Goal: Task Accomplishment & Management: Manage account settings

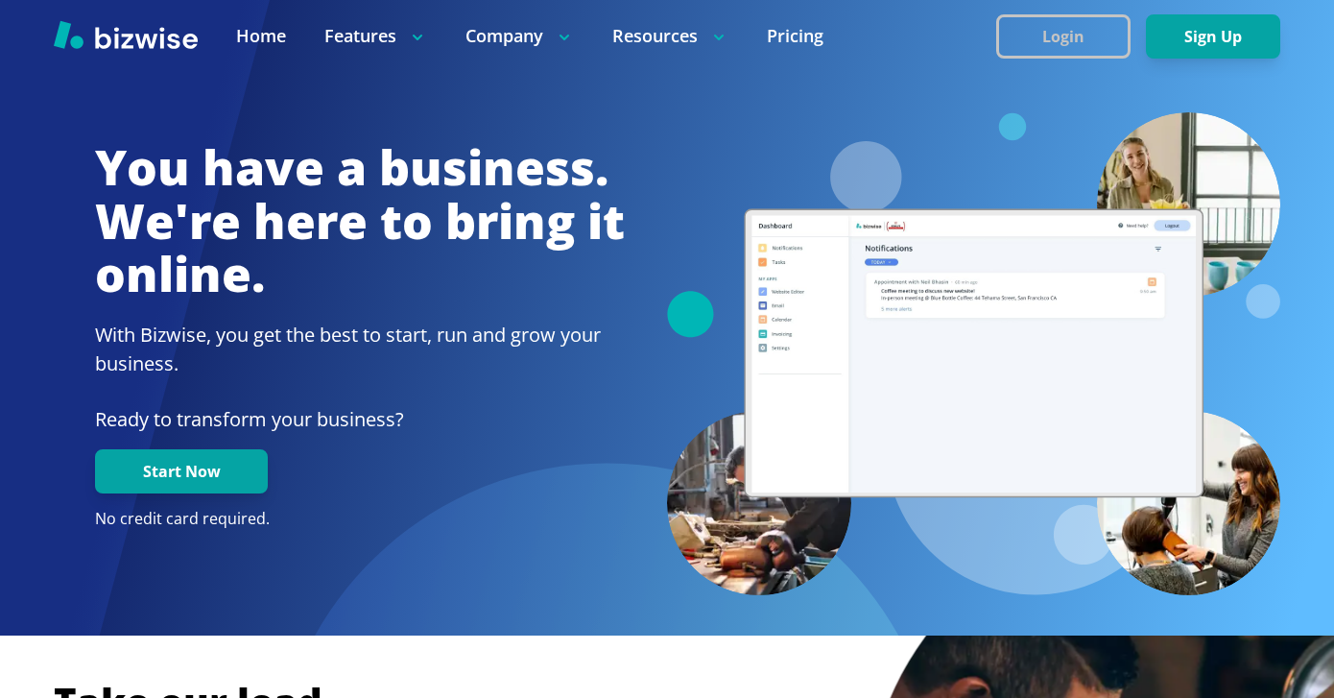
click at [1049, 17] on button "Login" at bounding box center [1063, 36] width 134 height 44
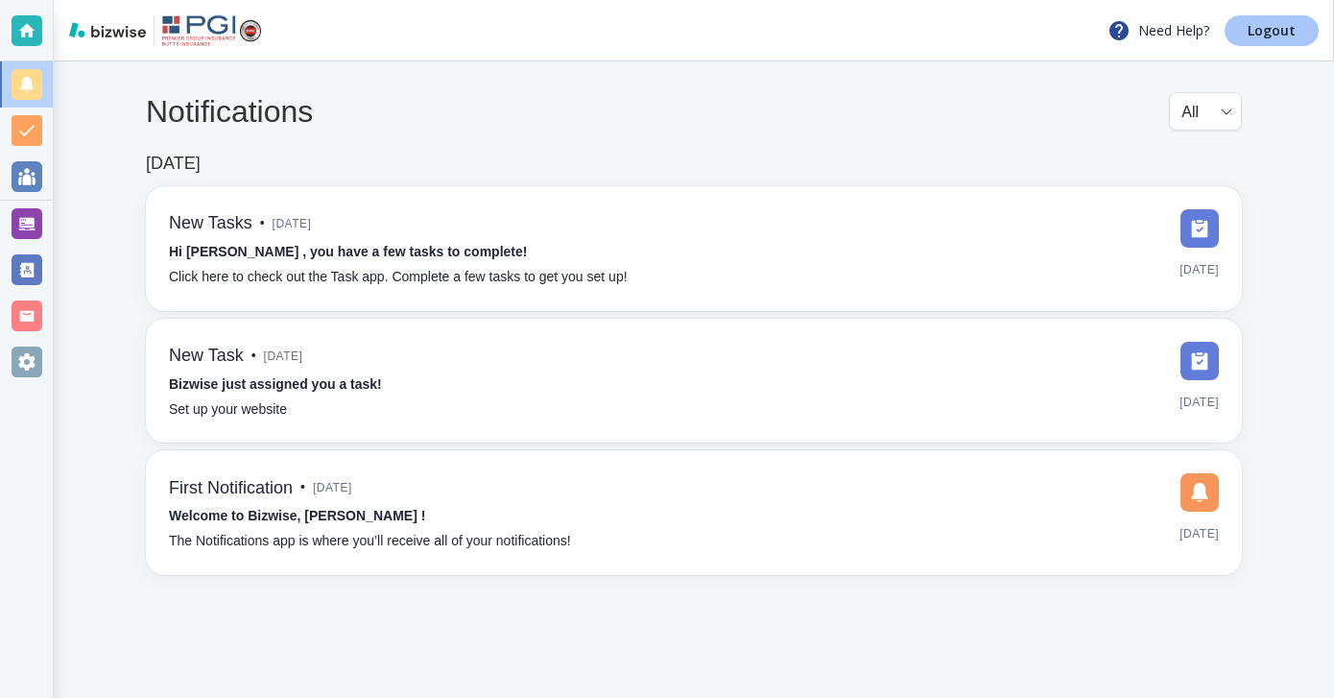
click at [1257, 27] on p "Logout" at bounding box center [1271, 30] width 48 height 13
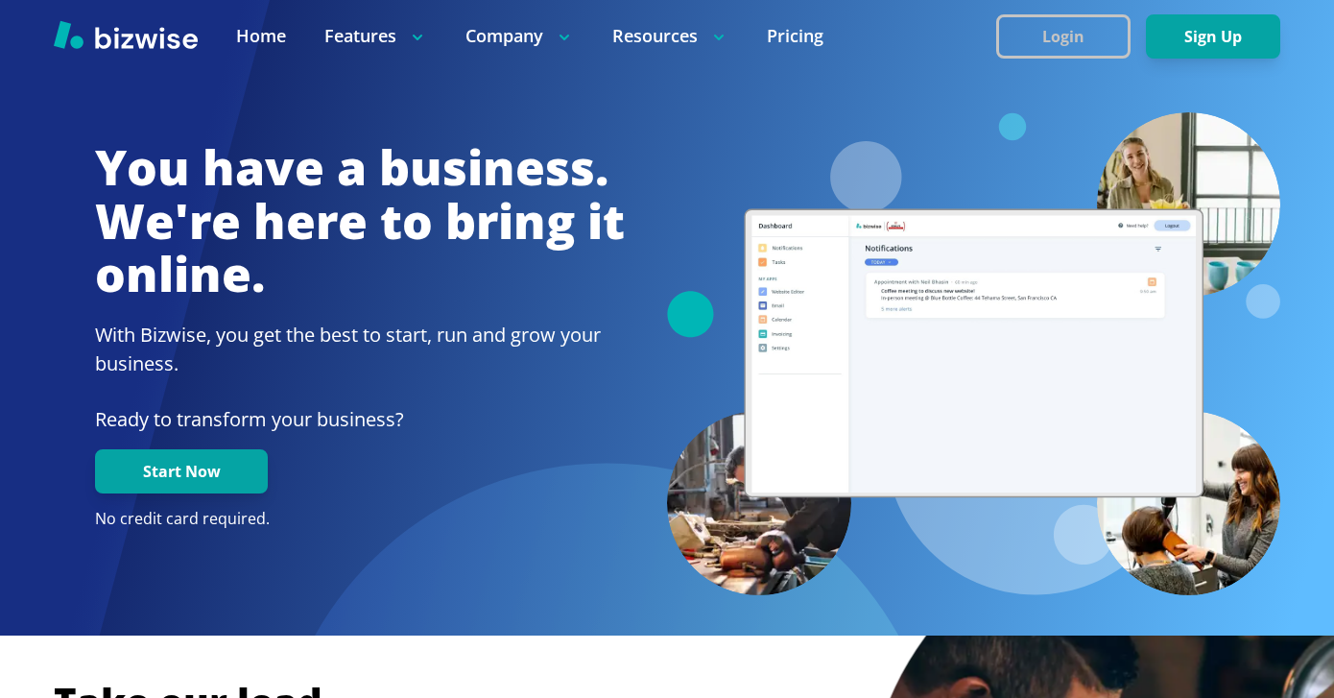
click at [1046, 45] on button "Login" at bounding box center [1063, 36] width 134 height 44
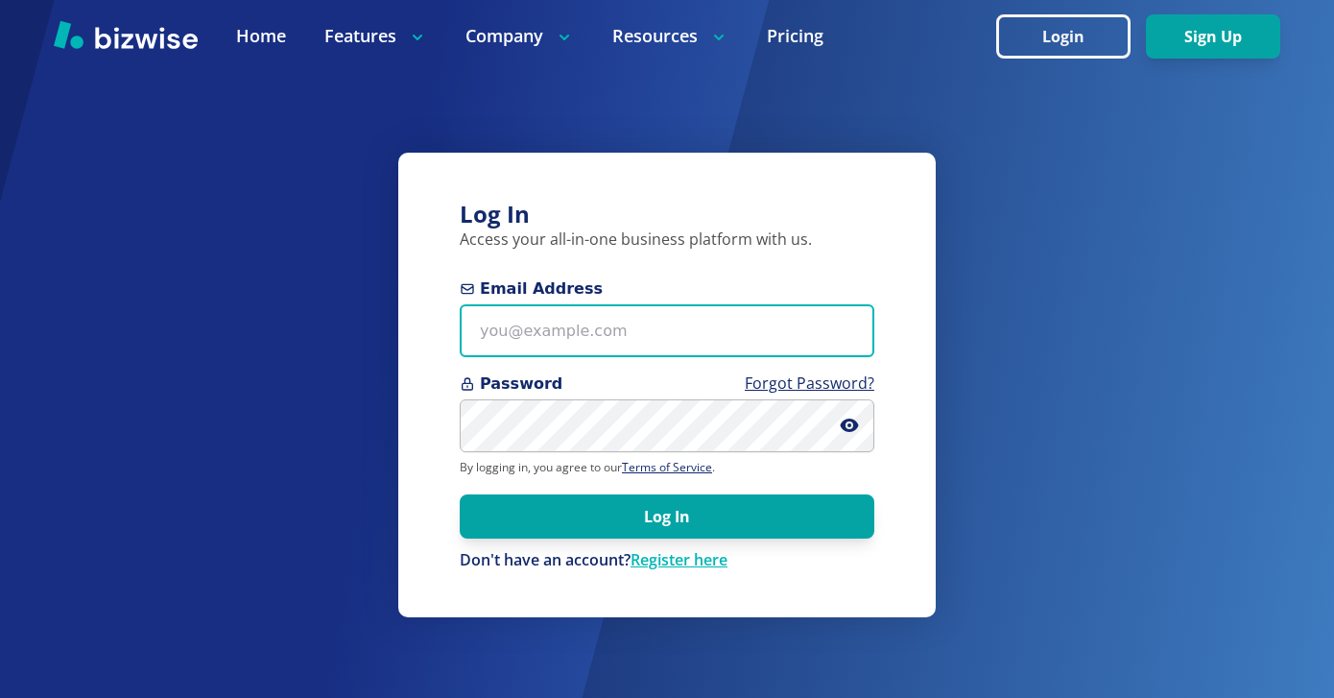
click at [690, 316] on input "Email Address" at bounding box center [667, 330] width 415 height 53
paste input "[EMAIL_ADDRESS][DOMAIN_NAME]"
type input "[EMAIL_ADDRESS][DOMAIN_NAME]"
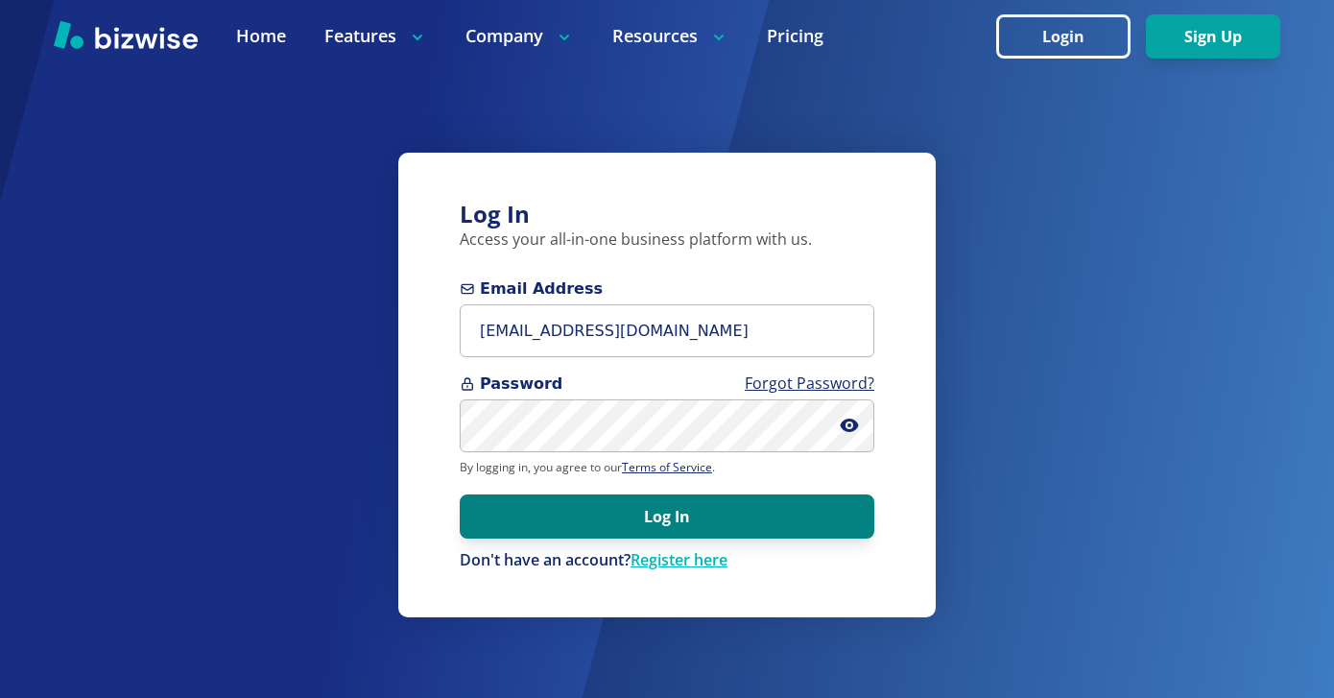
click at [542, 518] on button "Log In" at bounding box center [667, 516] width 415 height 44
